Goal: Task Accomplishment & Management: Complete application form

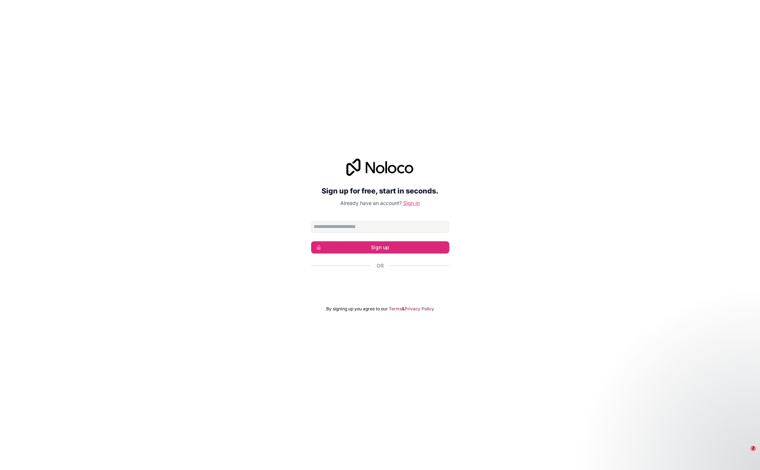
click at [412, 201] on link "Sign in" at bounding box center [411, 203] width 17 height 6
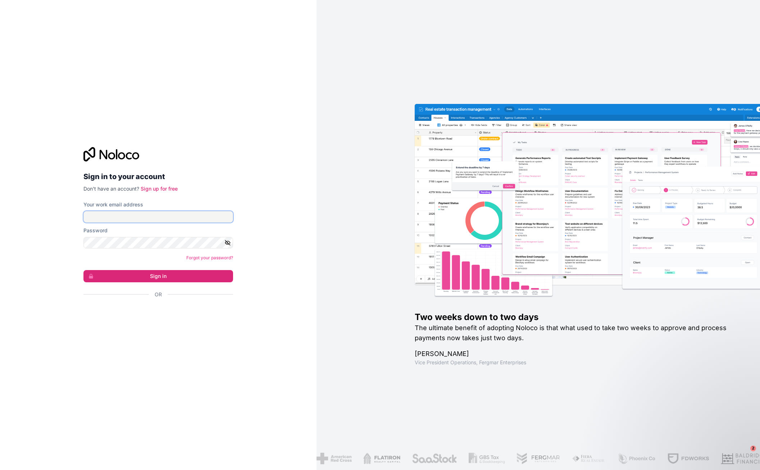
type input "**********"
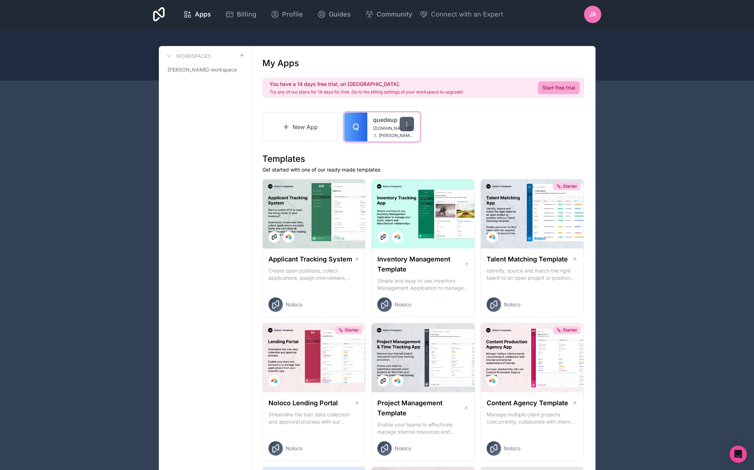
click at [404, 125] on icon at bounding box center [407, 124] width 6 height 6
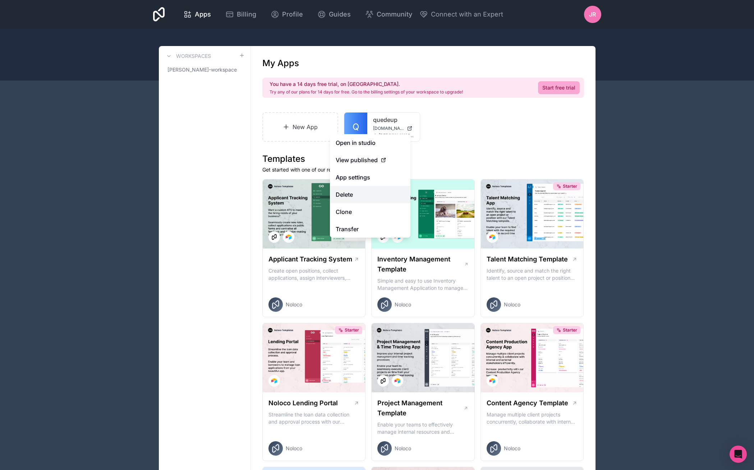
click at [355, 194] on button "Delete" at bounding box center [370, 194] width 81 height 17
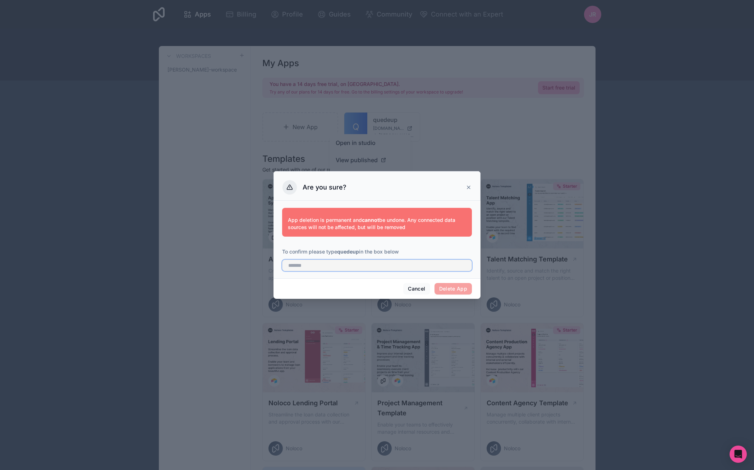
click at [368, 267] on input "text" at bounding box center [377, 266] width 190 height 12
type input "*******"
click at [452, 290] on button "Delete App" at bounding box center [454, 289] width 38 height 12
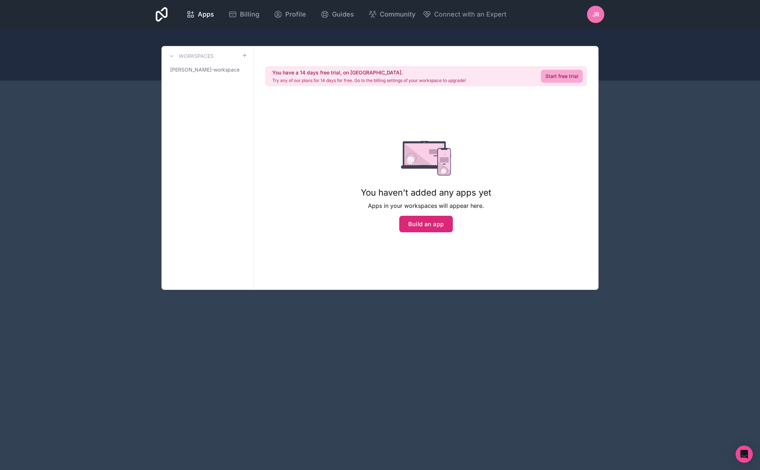
click at [411, 229] on button "Build an app" at bounding box center [426, 224] width 54 height 17
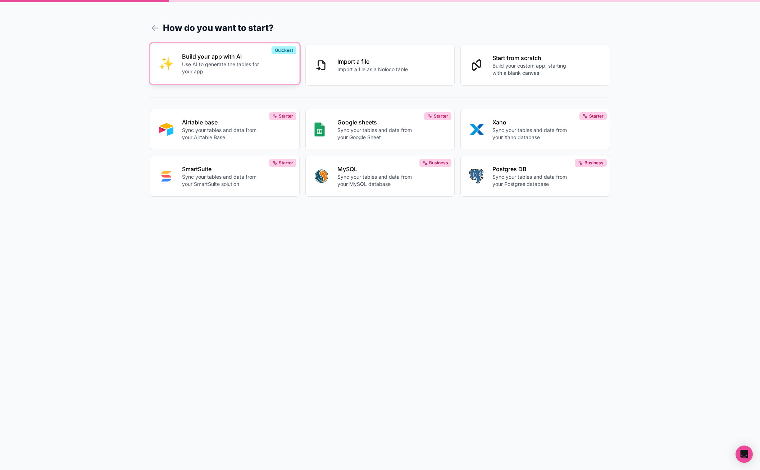
click at [202, 68] on p "Use AI to generate the tables for your app" at bounding box center [222, 68] width 80 height 14
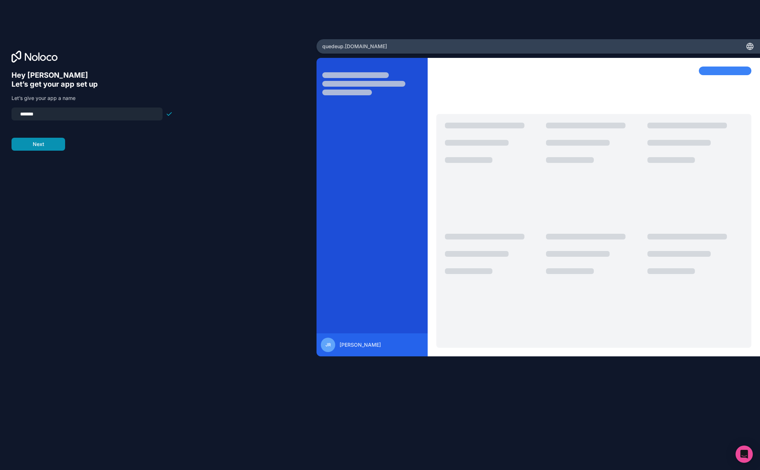
type input "*******"
click at [29, 144] on button "Next" at bounding box center [39, 144] width 54 height 13
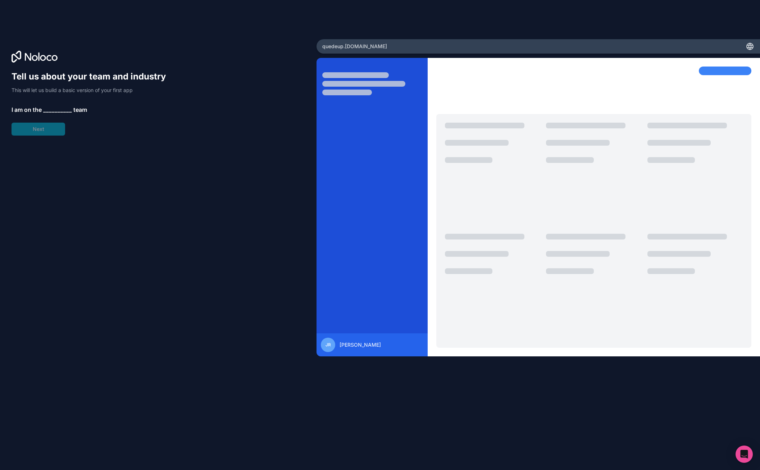
click at [50, 109] on span "__________" at bounding box center [57, 109] width 29 height 9
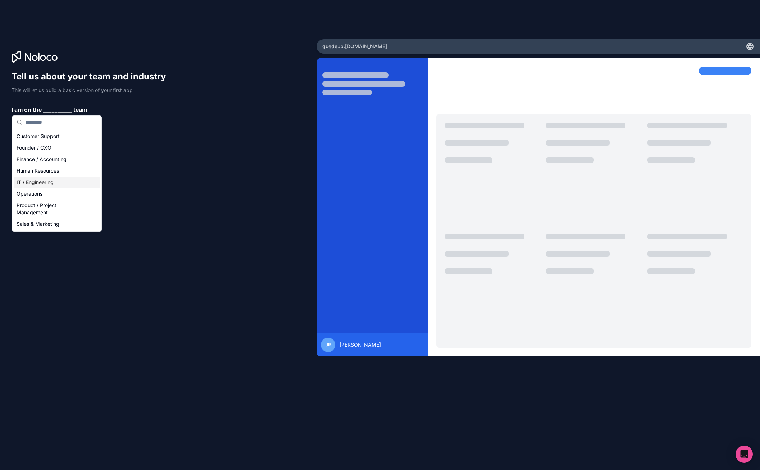
click at [45, 185] on div "IT / Engineering" at bounding box center [57, 183] width 86 height 12
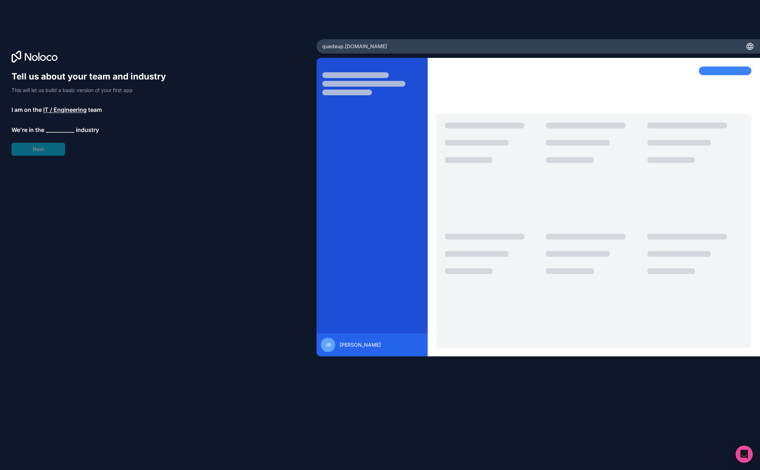
click at [50, 129] on span "__________" at bounding box center [60, 129] width 29 height 9
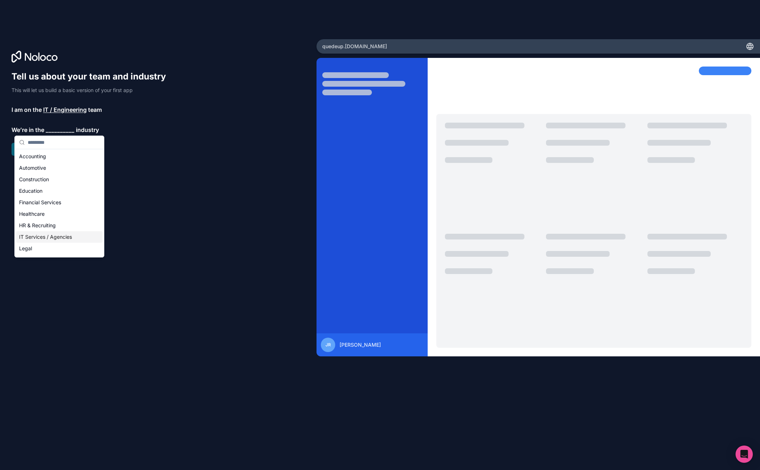
click at [44, 233] on div "IT Services / Agencies" at bounding box center [59, 237] width 86 height 12
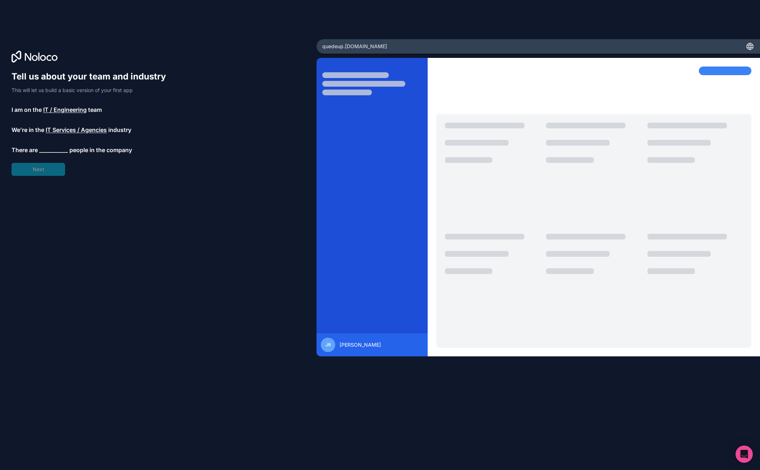
click at [54, 150] on span "__________" at bounding box center [53, 150] width 29 height 9
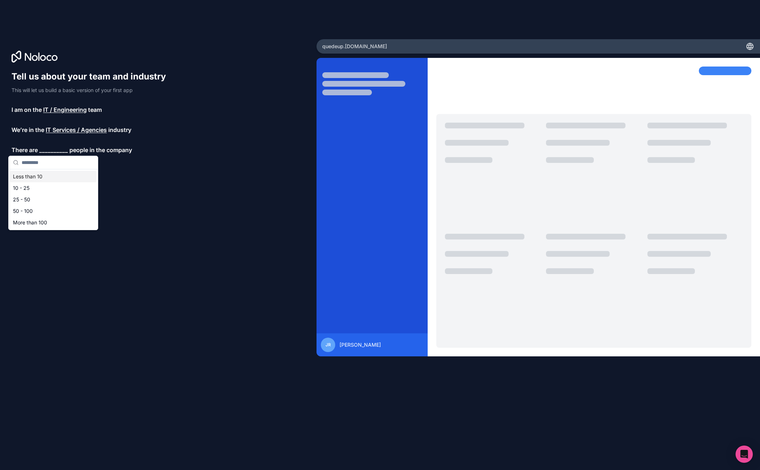
click at [43, 177] on div "Less than 10" at bounding box center [53, 177] width 86 height 12
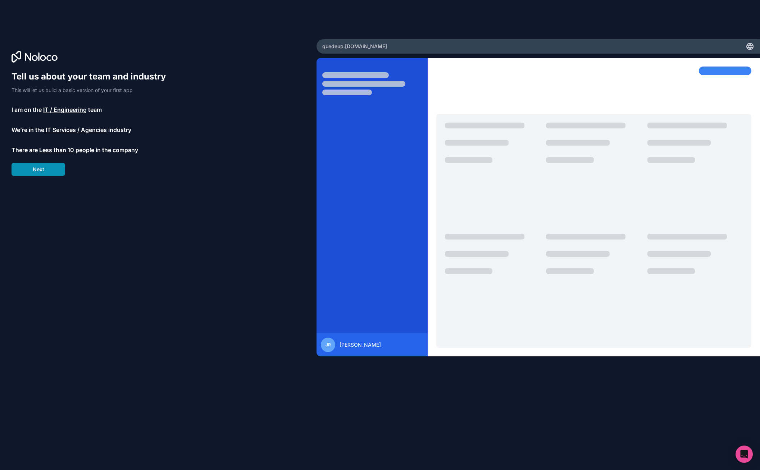
click at [42, 170] on button "Next" at bounding box center [39, 169] width 54 height 13
